Goal: Information Seeking & Learning: Understand process/instructions

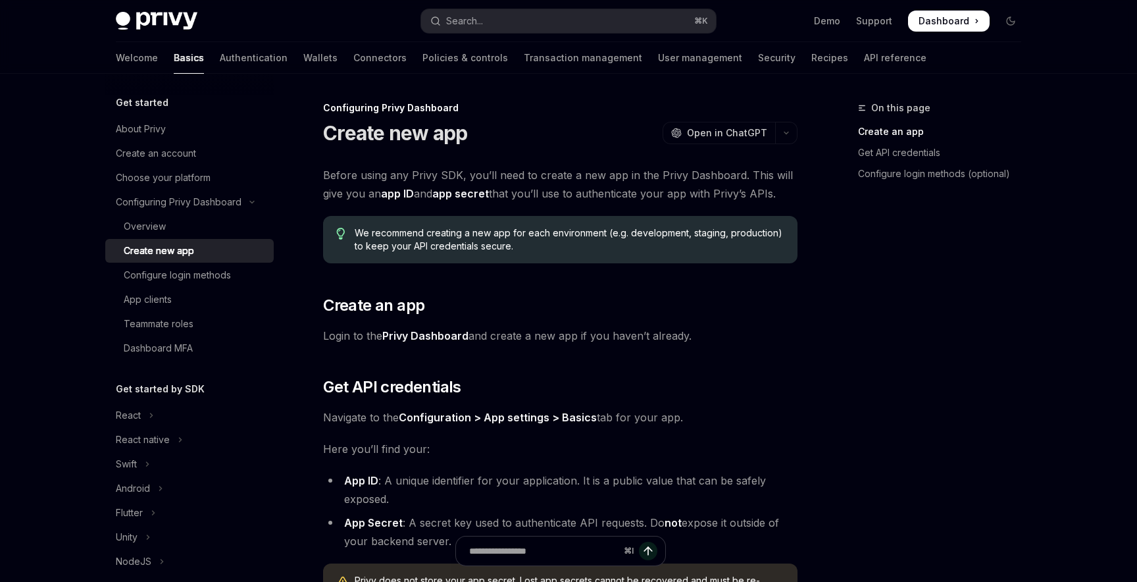
click at [932, 24] on span "Dashboard" at bounding box center [944, 20] width 51 height 13
click at [818, 24] on link "Demo" at bounding box center [827, 20] width 26 height 13
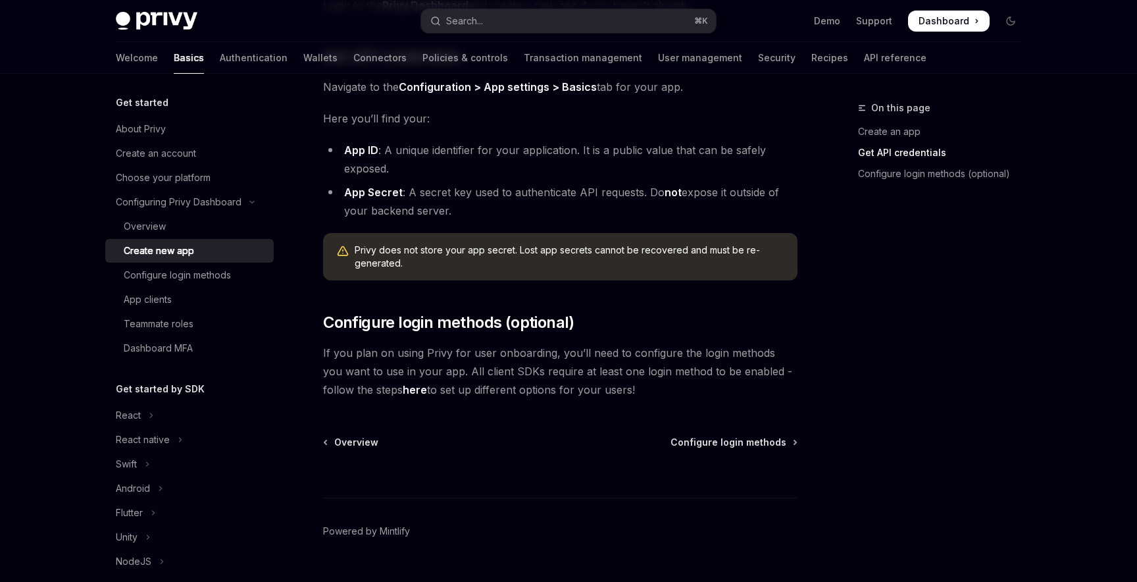
scroll to position [339, 0]
